Goal: Information Seeking & Learning: Understand process/instructions

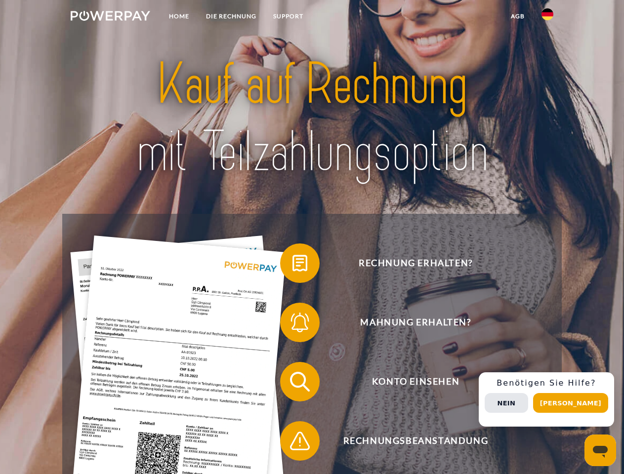
click at [110, 17] on img at bounding box center [110, 16] width 79 height 10
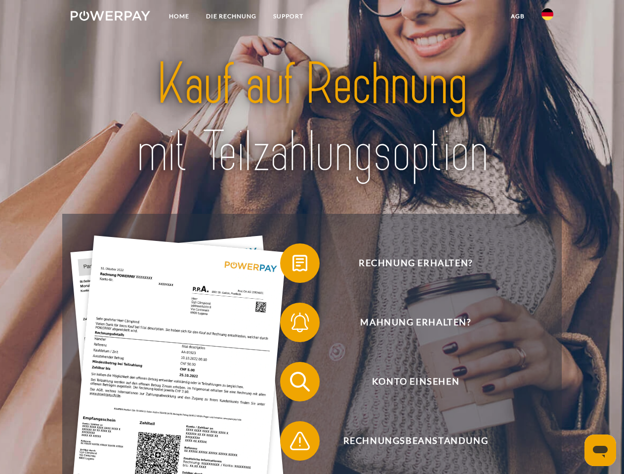
click at [547, 17] on img at bounding box center [547, 14] width 12 height 12
click at [517, 16] on link "agb" at bounding box center [517, 16] width 31 height 18
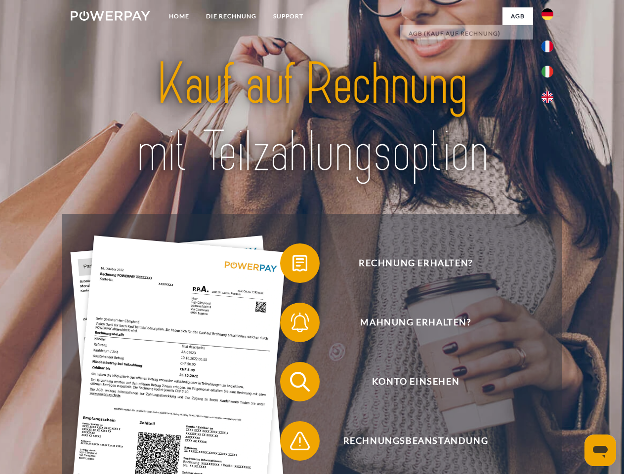
click at [292, 265] on span at bounding box center [284, 262] width 49 height 49
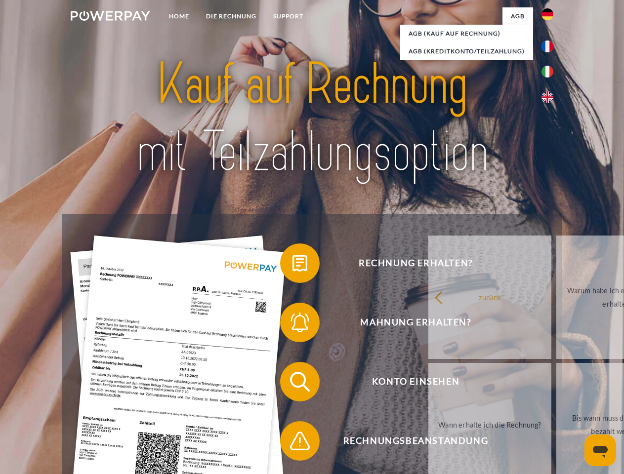
click at [292, 324] on span at bounding box center [284, 322] width 49 height 49
click at [556, 384] on link "Bis wann muss die Rechnung bezahlt werden?" at bounding box center [617, 424] width 123 height 123
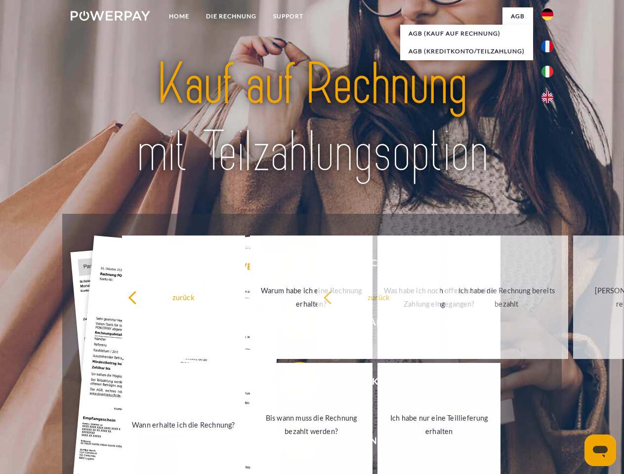
click at [292, 443] on span at bounding box center [284, 440] width 49 height 49
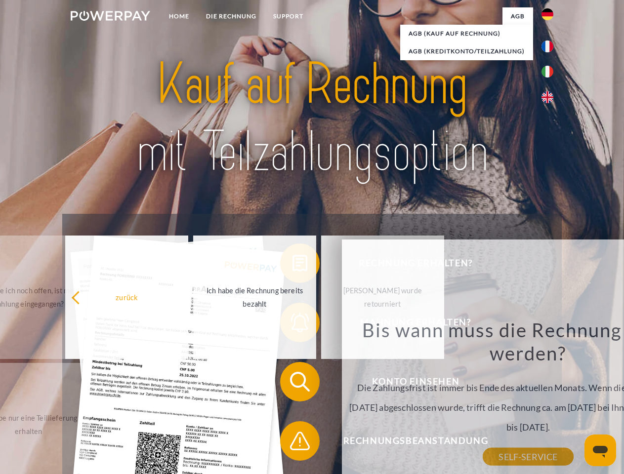
click at [550, 399] on div "Rechnung erhalten? Mahnung erhalten? Konto einsehen" at bounding box center [311, 411] width 499 height 395
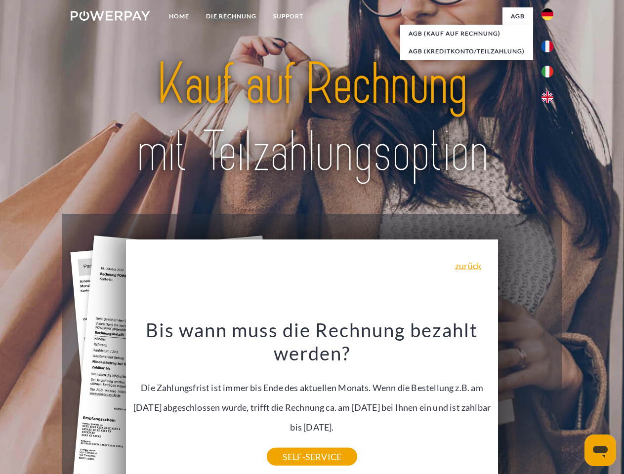
click at [525, 401] on span "Konto einsehen" at bounding box center [415, 381] width 242 height 39
click at [574, 403] on header "Home DIE RECHNUNG SUPPORT" at bounding box center [312, 341] width 624 height 682
